Goal: Find specific page/section: Find specific page/section

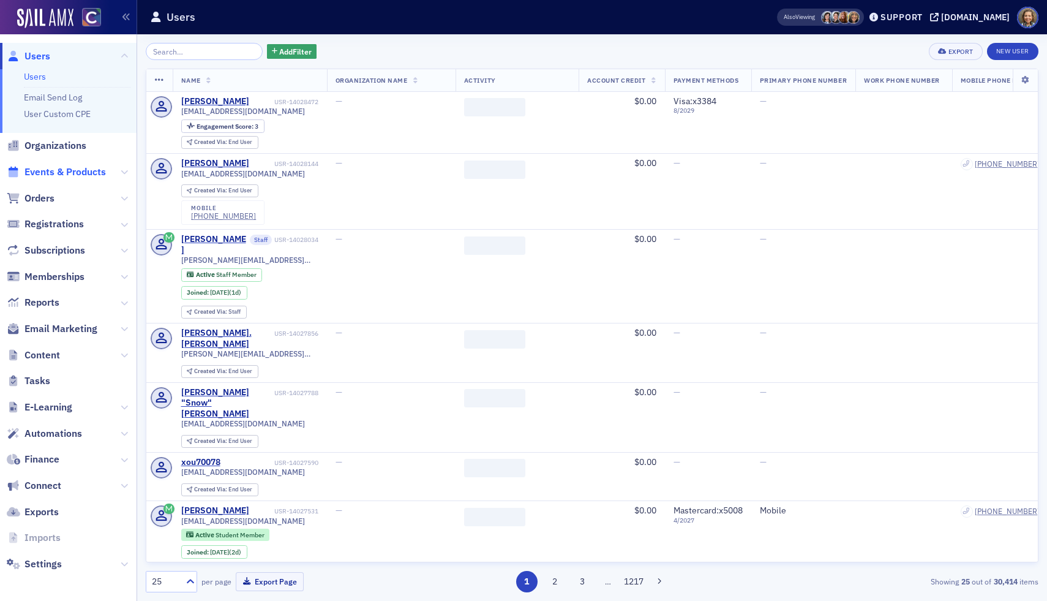
click at [58, 172] on span "Events & Products" at bounding box center [65, 171] width 81 height 13
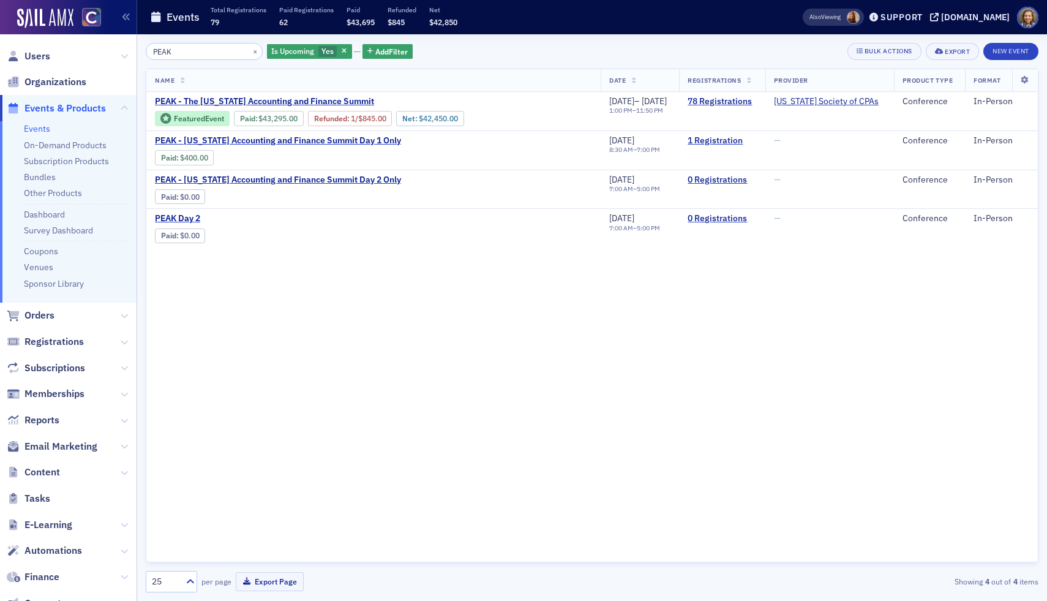
type input "PEAK"
